Goal: Information Seeking & Learning: Understand process/instructions

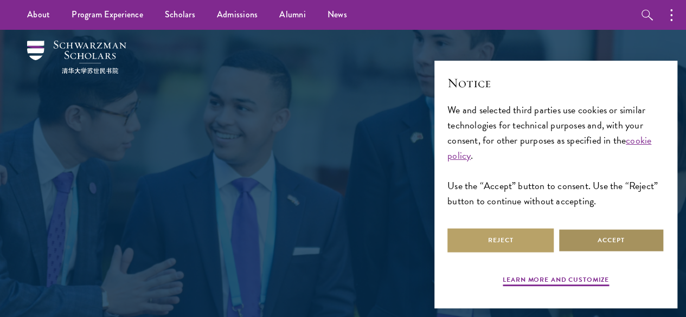
click at [589, 240] on button "Accept" at bounding box center [611, 240] width 106 height 24
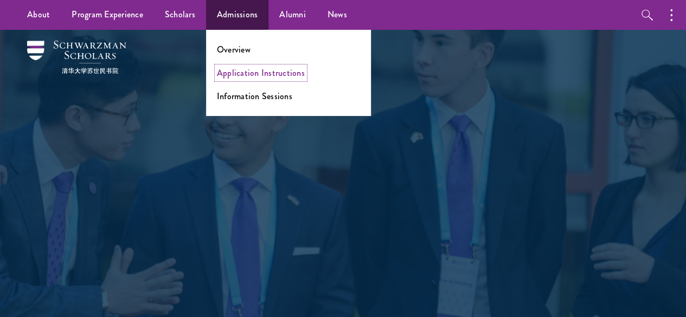
click at [258, 78] on link "Application Instructions" at bounding box center [261, 73] width 88 height 12
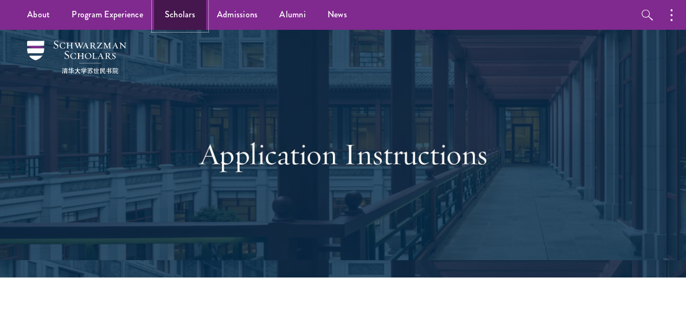
click at [172, 11] on link "Scholars" at bounding box center [180, 15] width 52 height 30
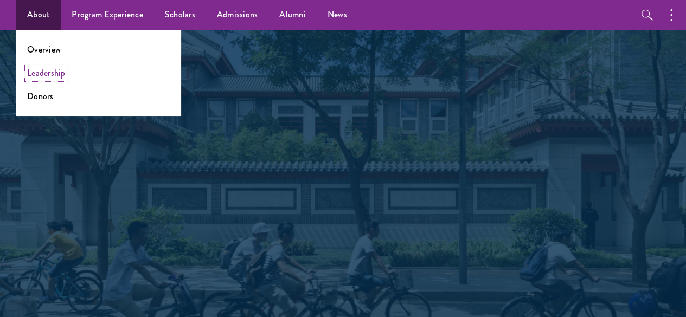
click at [62, 78] on link "Leadership" at bounding box center [46, 73] width 38 height 12
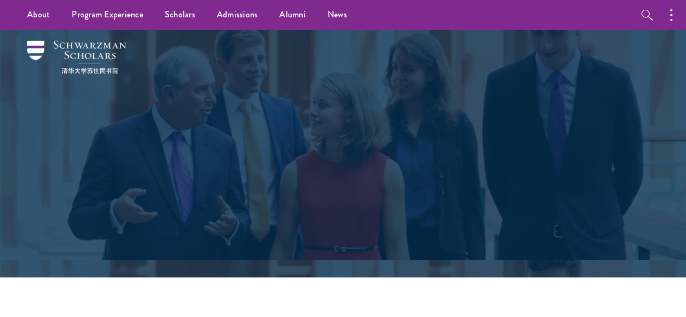
drag, startPoint x: 0, startPoint y: 0, endPoint x: 402, endPoint y: 86, distance: 410.8
click at [402, 86] on div "Leadership" at bounding box center [343, 154] width 374 height 168
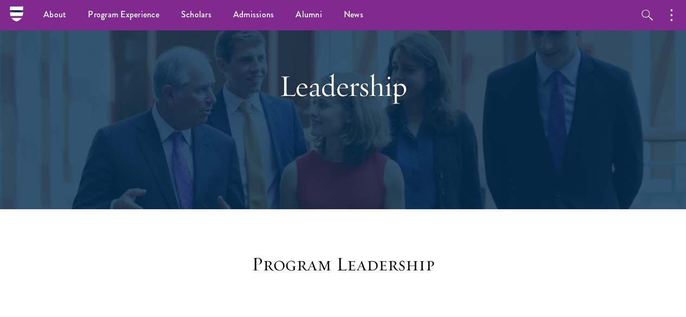
scroll to position [11, 0]
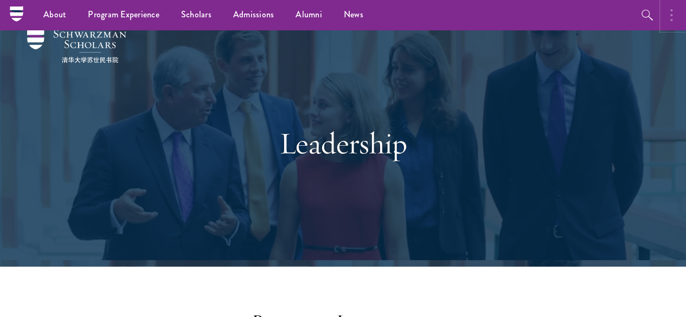
click at [675, 21] on button "button" at bounding box center [674, 15] width 24 height 30
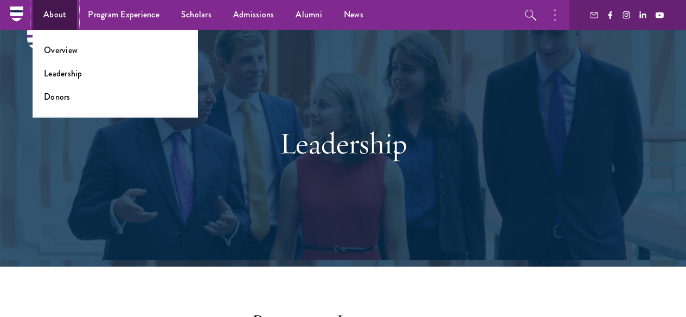
click at [45, 15] on link "About" at bounding box center [55, 15] width 44 height 30
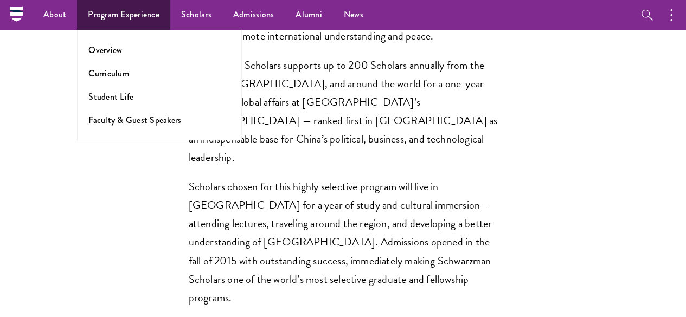
scroll to position [761, 0]
